Goal: Task Accomplishment & Management: Complete application form

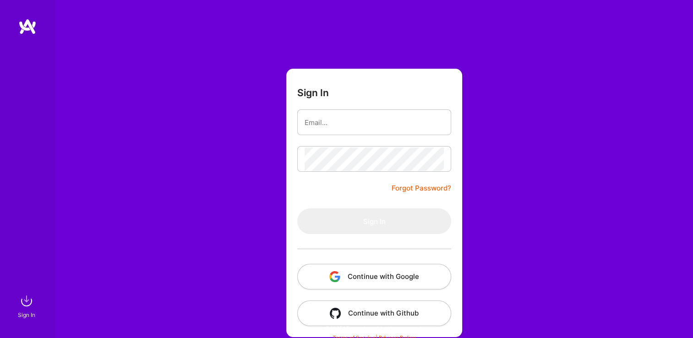
type input "[EMAIL_ADDRESS][DOMAIN_NAME]"
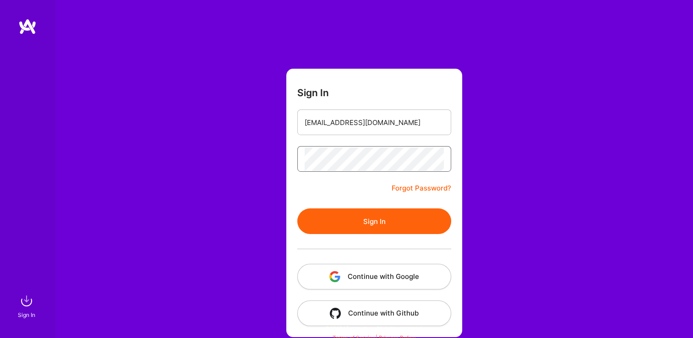
click at [297, 208] on button "Sign In" at bounding box center [374, 221] width 154 height 26
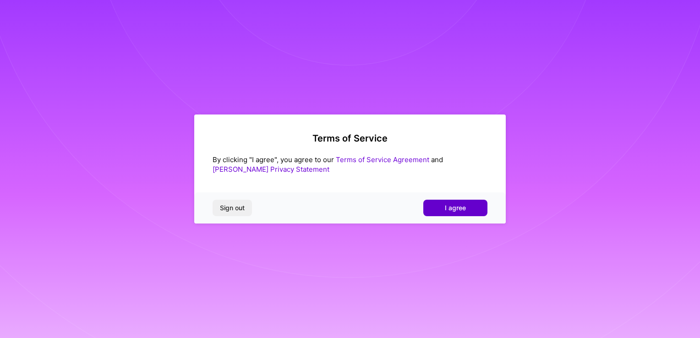
click at [446, 201] on button "I agree" at bounding box center [455, 208] width 64 height 16
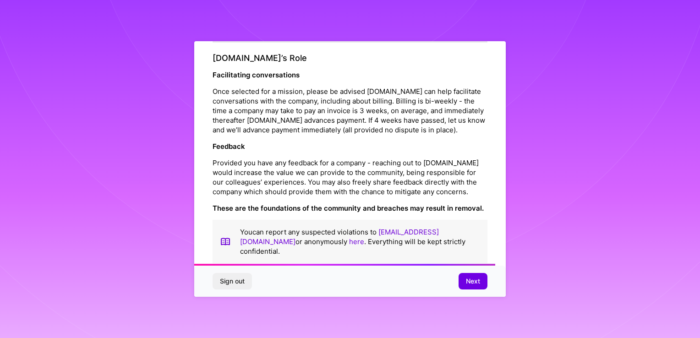
scroll to position [1042, 0]
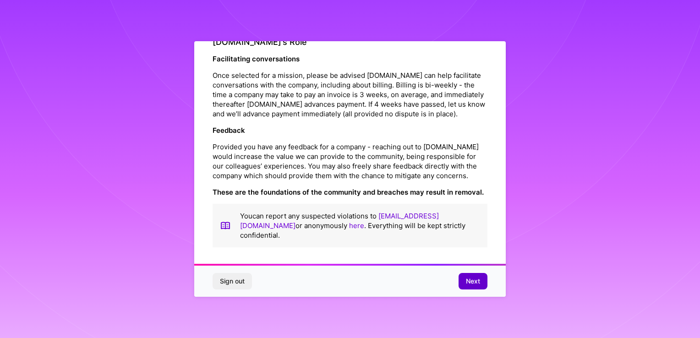
click at [483, 286] on button "Next" at bounding box center [472, 281] width 29 height 16
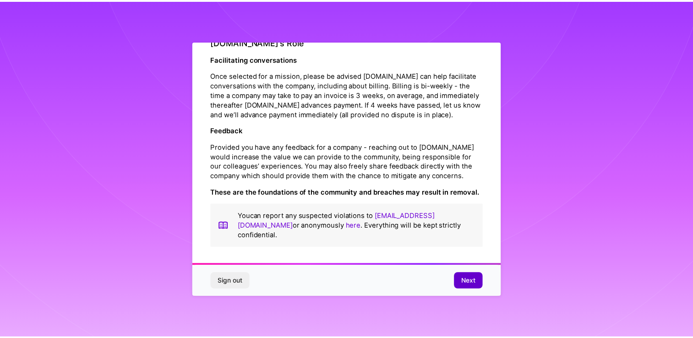
scroll to position [0, 0]
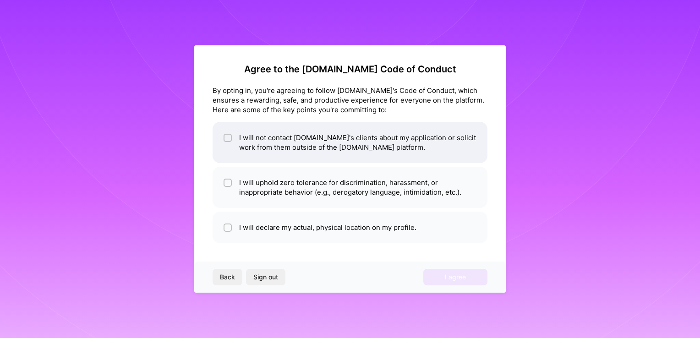
click at [225, 142] on div at bounding box center [227, 138] width 8 height 8
checkbox input "true"
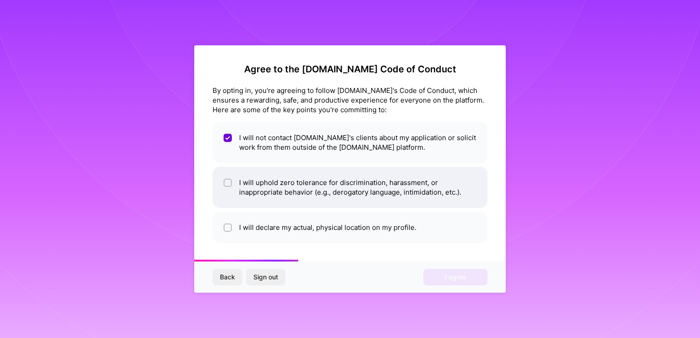
click at [228, 184] on input "checkbox" at bounding box center [228, 183] width 6 height 6
checkbox input "true"
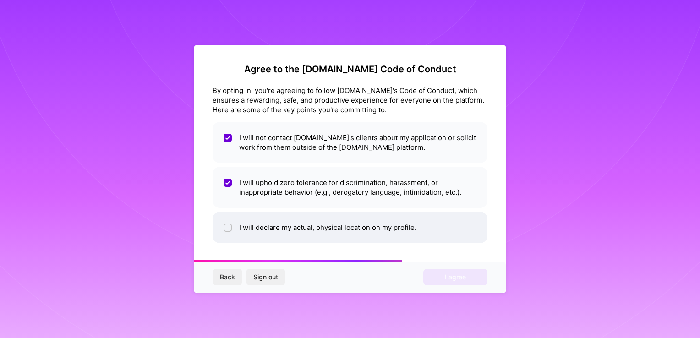
click at [227, 232] on div at bounding box center [227, 227] width 8 height 8
checkbox input "true"
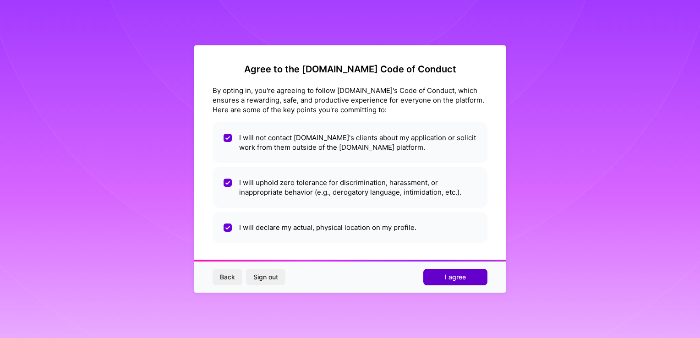
click at [439, 278] on button "I agree" at bounding box center [455, 277] width 64 height 16
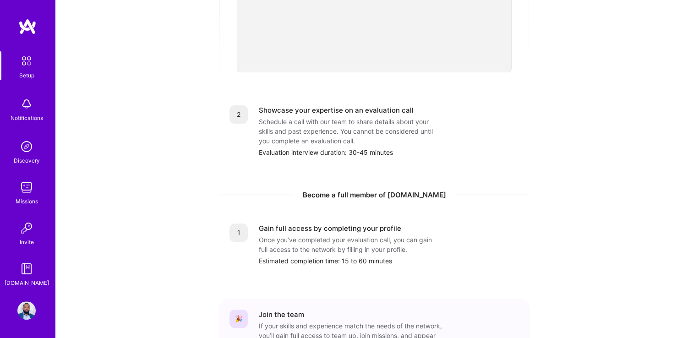
scroll to position [371, 0]
